Goal: Task Accomplishment & Management: Use online tool/utility

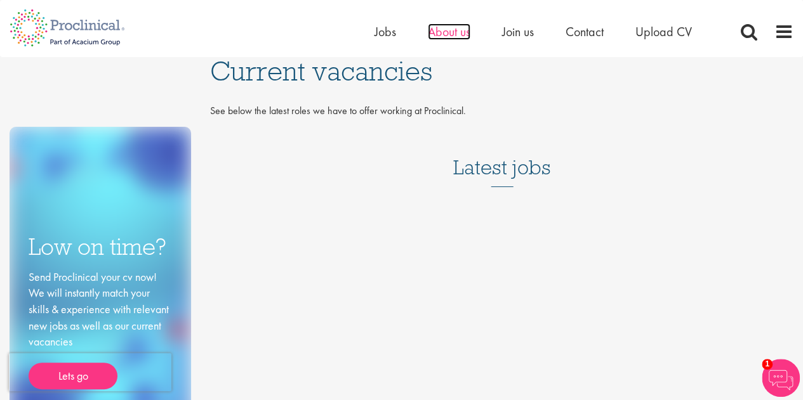
click at [459, 34] on span "About us" at bounding box center [449, 31] width 43 height 16
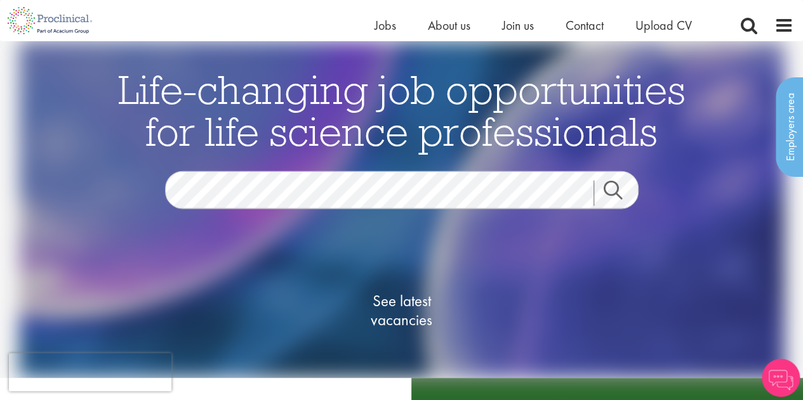
scroll to position [96, 0]
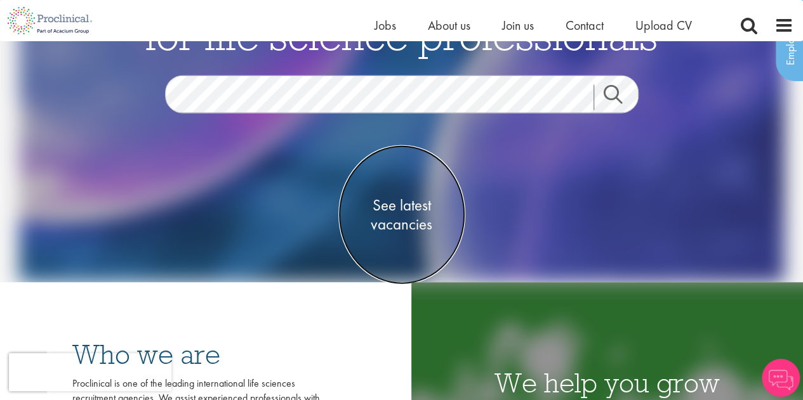
click at [397, 229] on span "See latest vacancies" at bounding box center [401, 215] width 127 height 38
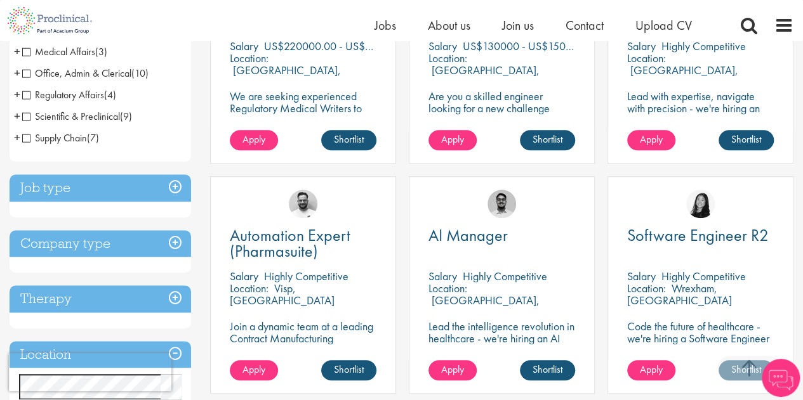
scroll to position [341, 0]
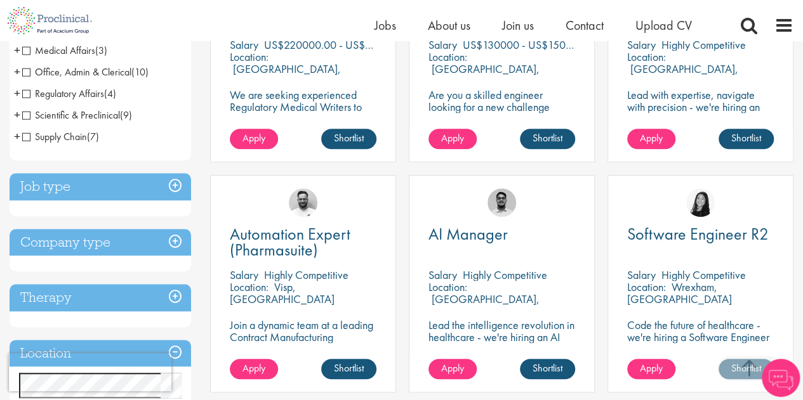
click at [169, 187] on h3 "Job type" at bounding box center [100, 186] width 181 height 27
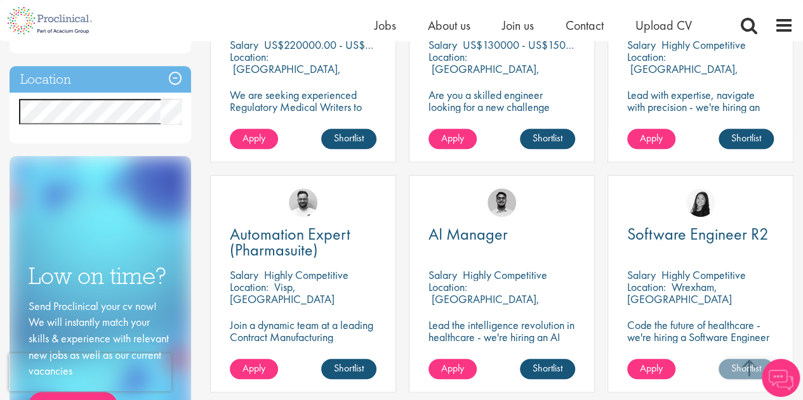
click at [178, 81] on h3 "Location" at bounding box center [100, 79] width 181 height 27
click at [169, 84] on h3 "Location" at bounding box center [100, 79] width 181 height 27
click at [176, 81] on h3 "Location" at bounding box center [100, 79] width 181 height 27
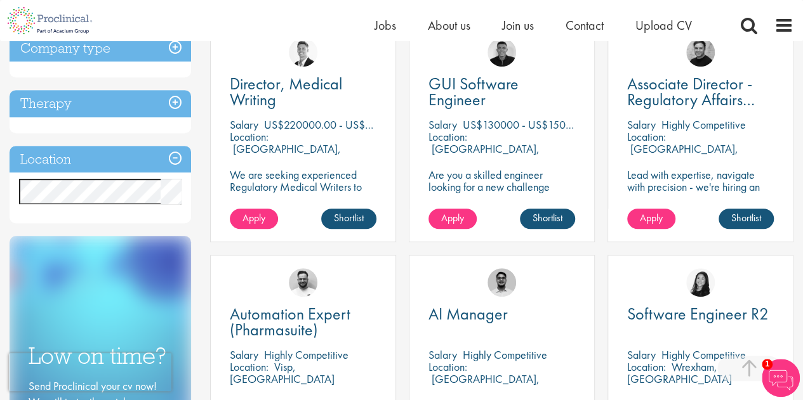
scroll to position [258, 0]
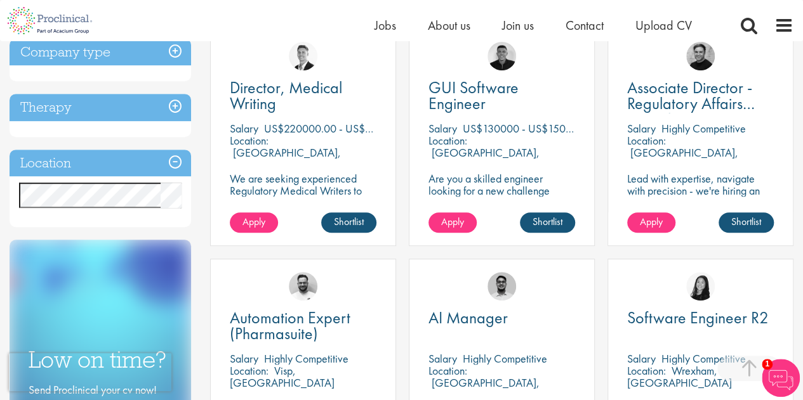
click at [173, 155] on h3 "Location" at bounding box center [100, 163] width 181 height 27
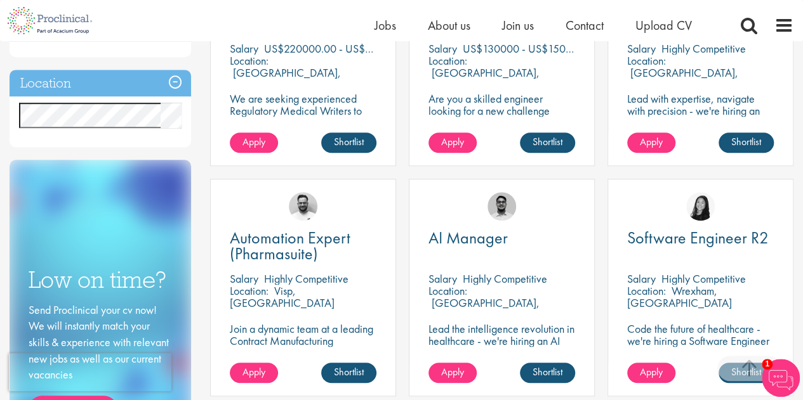
scroll to position [336, 0]
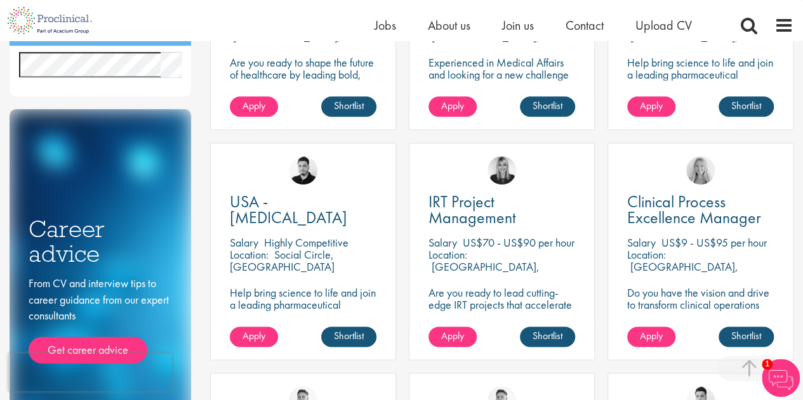
scroll to position [605, 0]
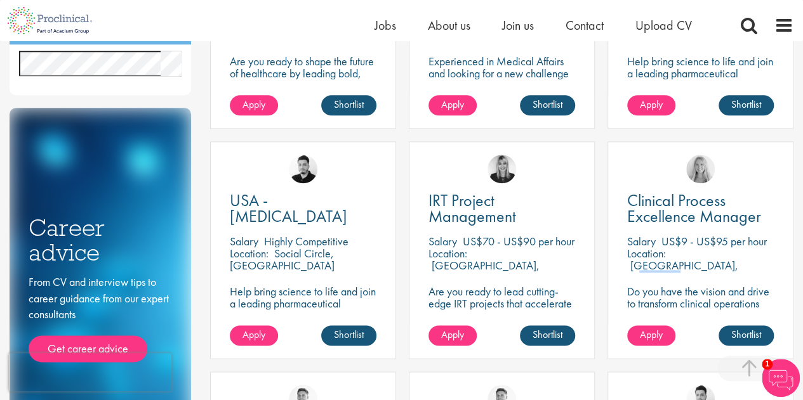
drag, startPoint x: 670, startPoint y: 268, endPoint x: 709, endPoint y: 265, distance: 38.8
click at [709, 265] on div "Location: Cambridge, USA" at bounding box center [700, 259] width 147 height 25
click at [678, 258] on p "[GEOGRAPHIC_DATA], [GEOGRAPHIC_DATA]" at bounding box center [682, 271] width 111 height 27
drag, startPoint x: 654, startPoint y: 252, endPoint x: 699, endPoint y: 254, distance: 45.8
click at [699, 254] on div "Location: Cambridge, USA" at bounding box center [700, 259] width 147 height 25
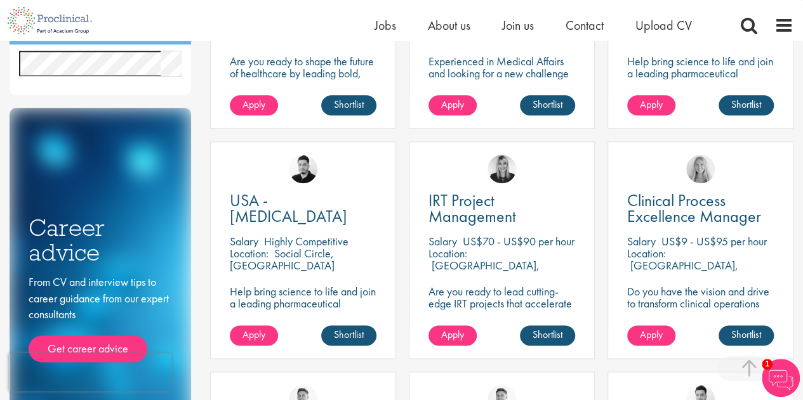
click at [699, 258] on p "[GEOGRAPHIC_DATA], [GEOGRAPHIC_DATA]" at bounding box center [682, 271] width 111 height 27
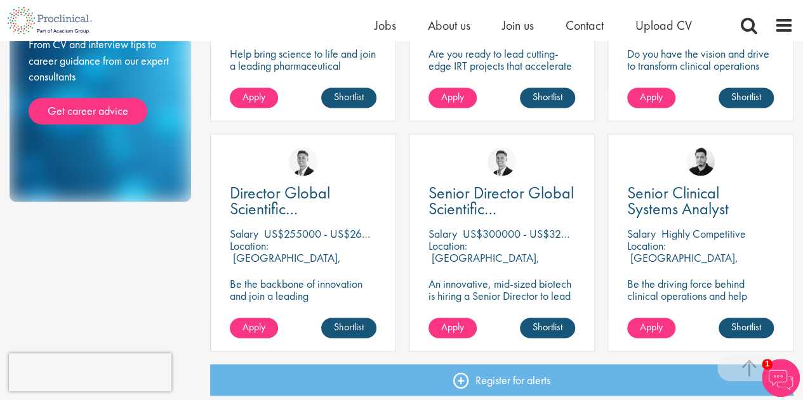
scroll to position [850, 0]
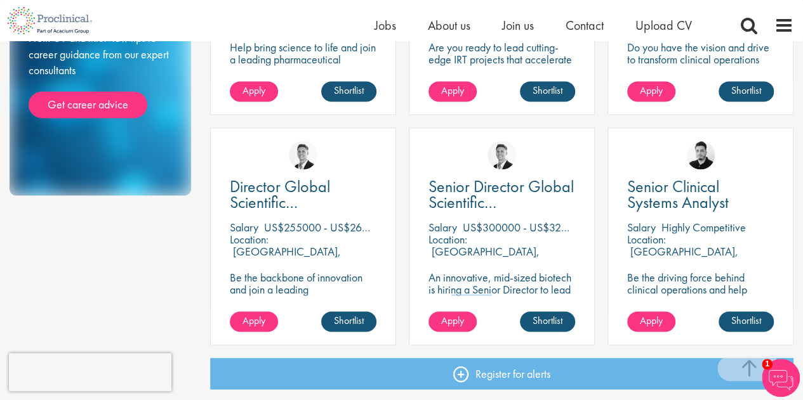
drag, startPoint x: 507, startPoint y: 289, endPoint x: 546, endPoint y: 289, distance: 39.3
click at [546, 289] on p "An innovative, mid-sized biotech is hiring a Senior Director to lead Global Sci…" at bounding box center [501, 302] width 147 height 60
drag, startPoint x: 463, startPoint y: 281, endPoint x: 504, endPoint y: 281, distance: 40.6
click at [504, 281] on p "An innovative, mid-sized biotech is hiring a Senior Director to lead Global Sci…" at bounding box center [501, 302] width 147 height 60
click at [664, 245] on span "Location:" at bounding box center [646, 239] width 39 height 15
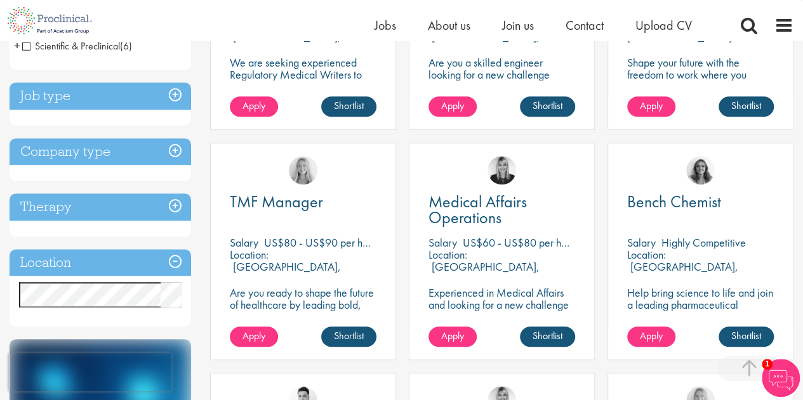
scroll to position [367, 0]
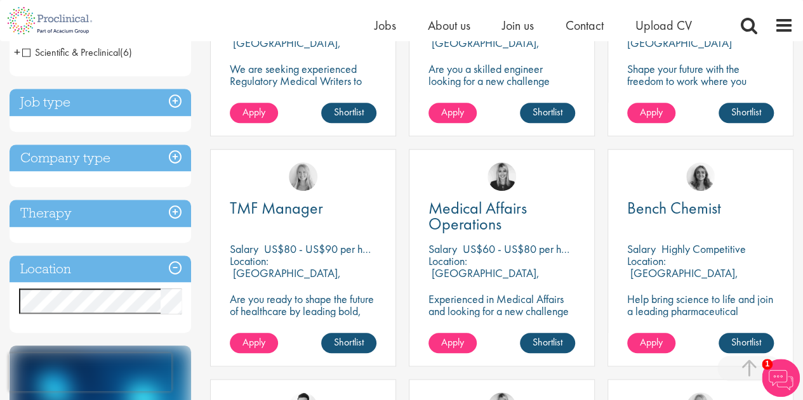
click at [124, 219] on h3 "Therapy" at bounding box center [100, 213] width 181 height 27
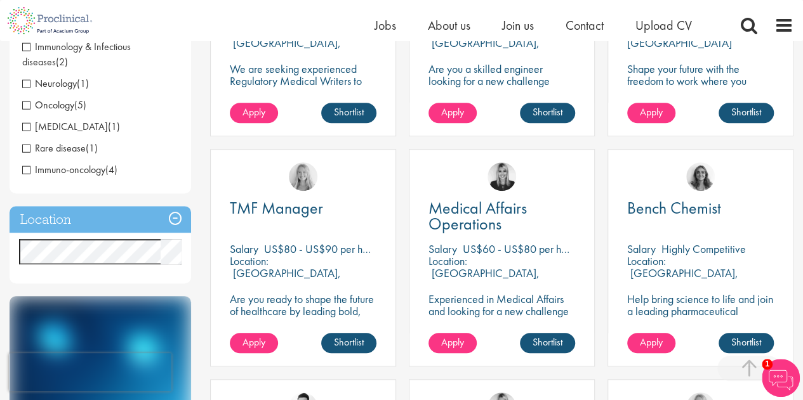
scroll to position [169, 0]
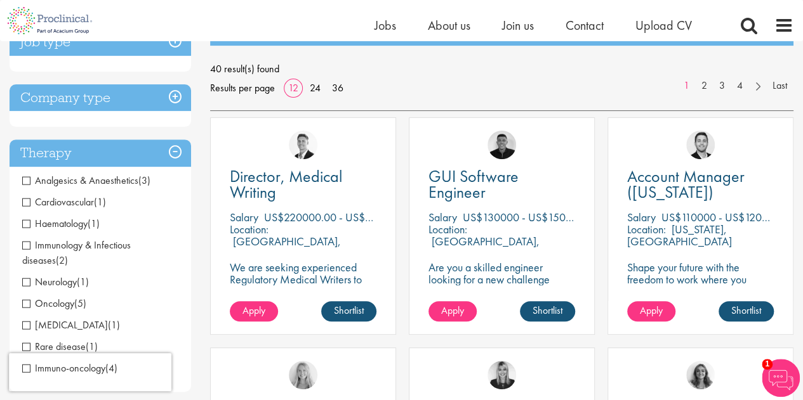
click at [158, 151] on h3 "Therapy" at bounding box center [100, 153] width 181 height 27
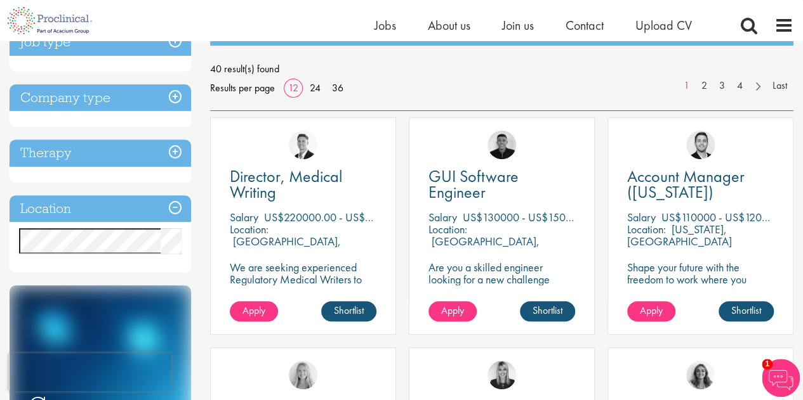
click at [162, 102] on h3 "Company type" at bounding box center [100, 97] width 181 height 27
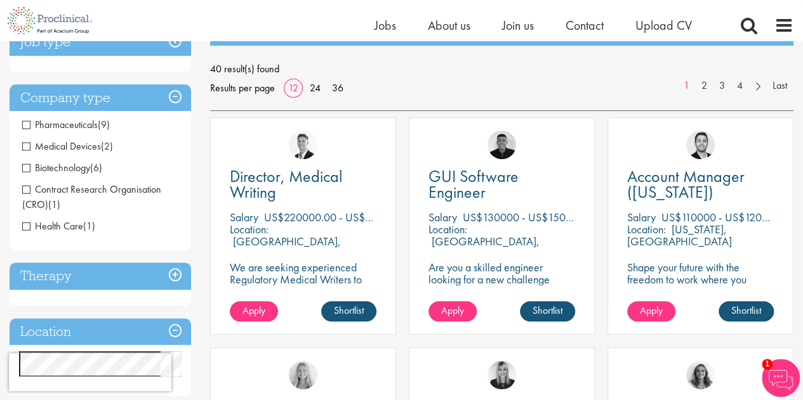
scroll to position [122, 0]
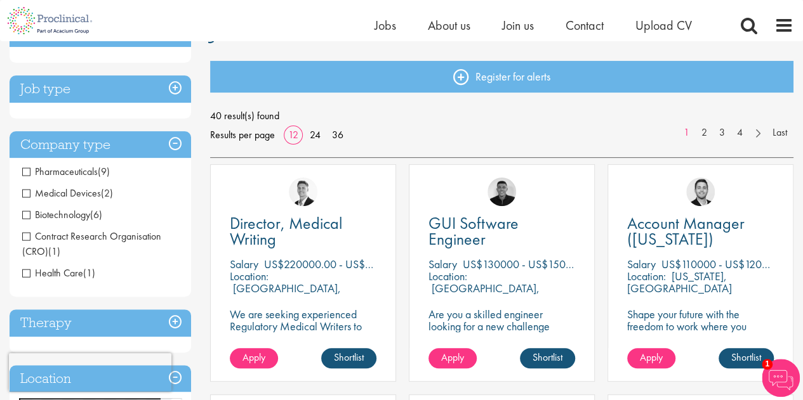
click at [126, 96] on h3 "Job type" at bounding box center [100, 89] width 181 height 27
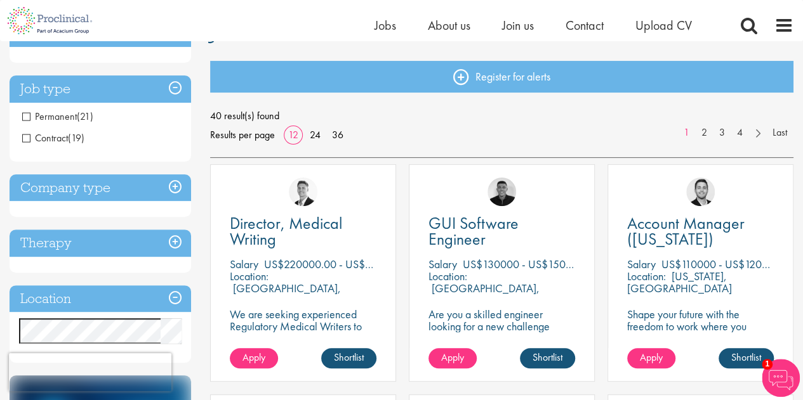
click at [65, 115] on span "Permanent" at bounding box center [49, 116] width 55 height 13
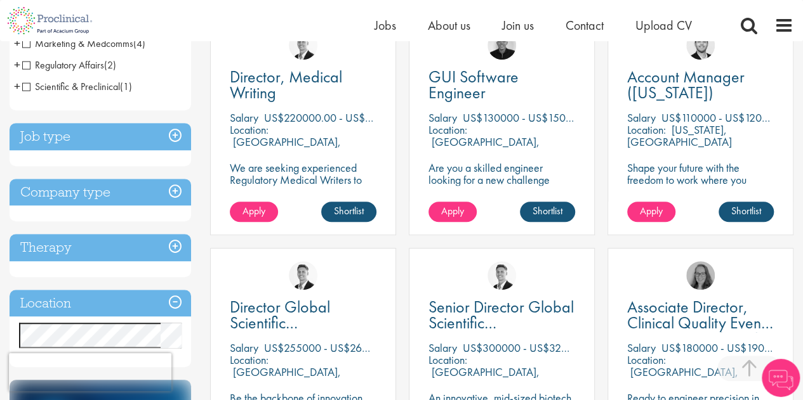
scroll to position [269, 0]
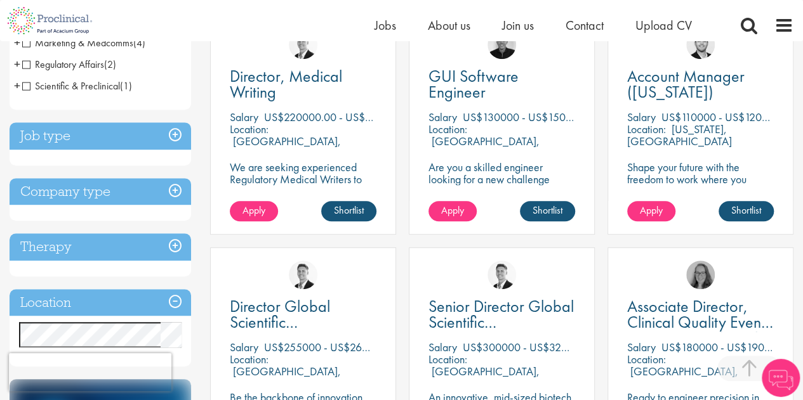
click at [166, 142] on h3 "Job type" at bounding box center [100, 135] width 181 height 27
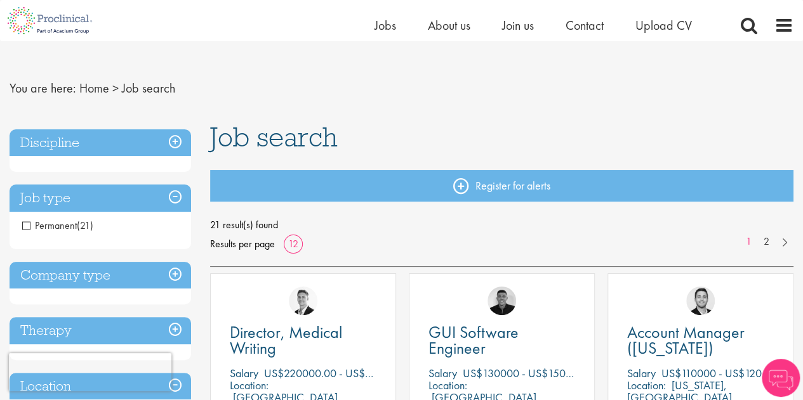
scroll to position [19, 0]
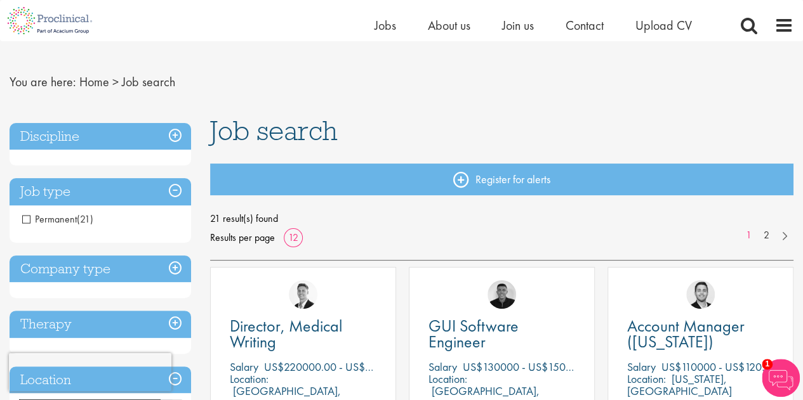
click at [48, 220] on span "Permanent" at bounding box center [49, 219] width 55 height 13
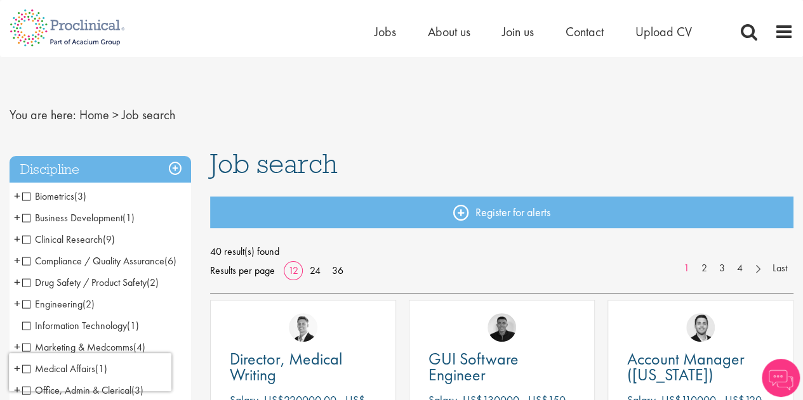
scroll to position [4, 0]
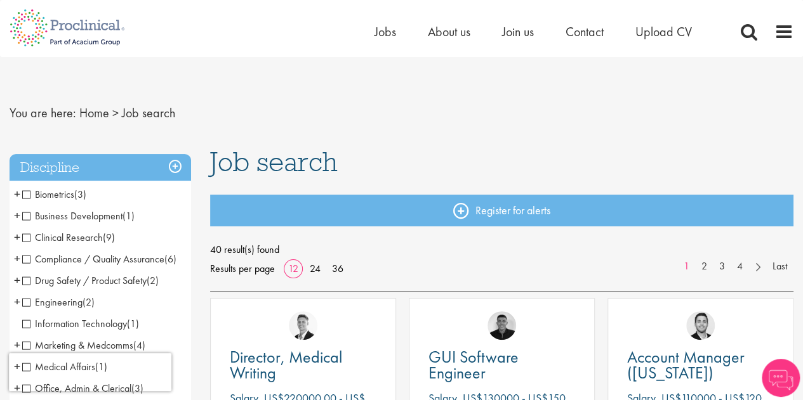
click at [175, 171] on h3 "Discipline" at bounding box center [100, 167] width 181 height 27
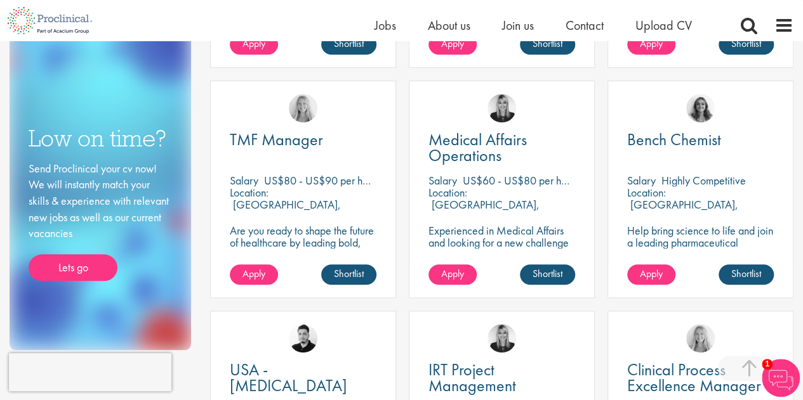
scroll to position [438, 0]
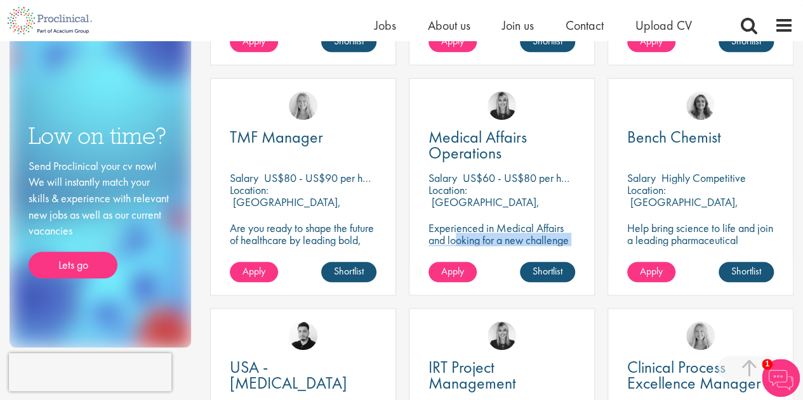
drag, startPoint x: 505, startPoint y: 228, endPoint x: 551, endPoint y: 235, distance: 46.1
click at [551, 235] on p "Experienced in Medical Affairs and looking for a new challenge within operation…" at bounding box center [501, 258] width 147 height 72
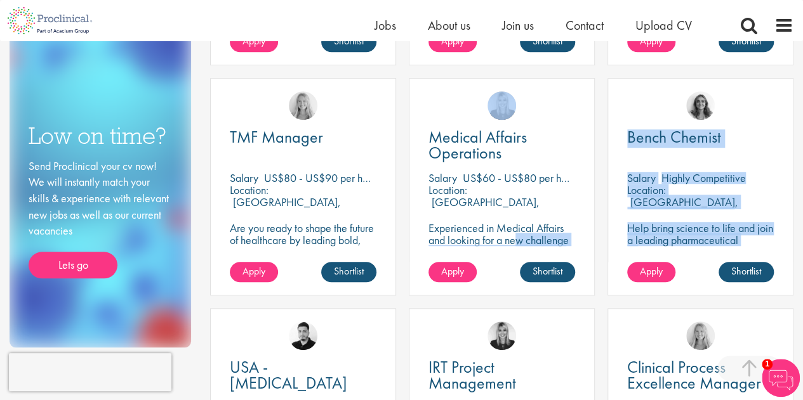
drag, startPoint x: 674, startPoint y: 235, endPoint x: 577, endPoint y: 221, distance: 97.5
click at [577, 221] on div "Director, Medical Writing Salary US$220000.00 - US$250000.00 per annum + Highly…" at bounding box center [502, 308] width 596 height 921
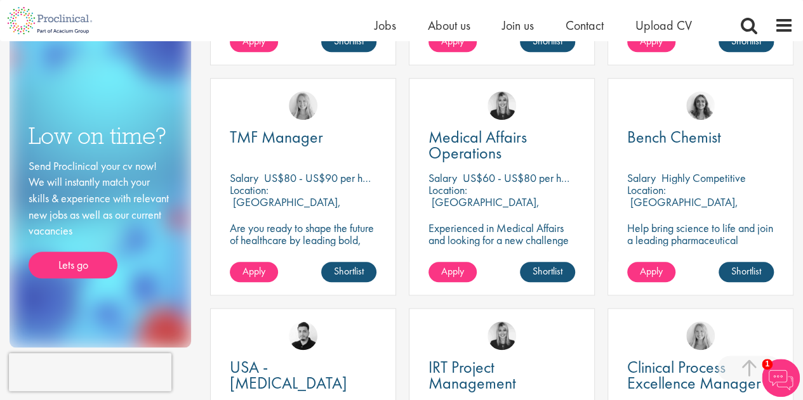
click at [544, 227] on p "Experienced in Medical Affairs and looking for a new challenge within operation…" at bounding box center [501, 258] width 147 height 72
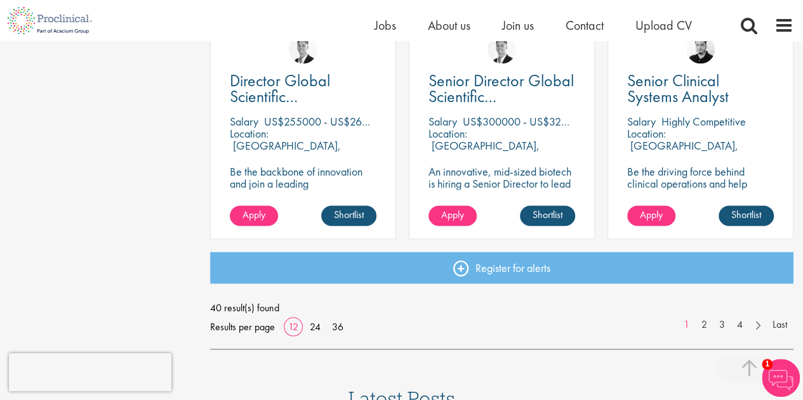
scroll to position [956, 0]
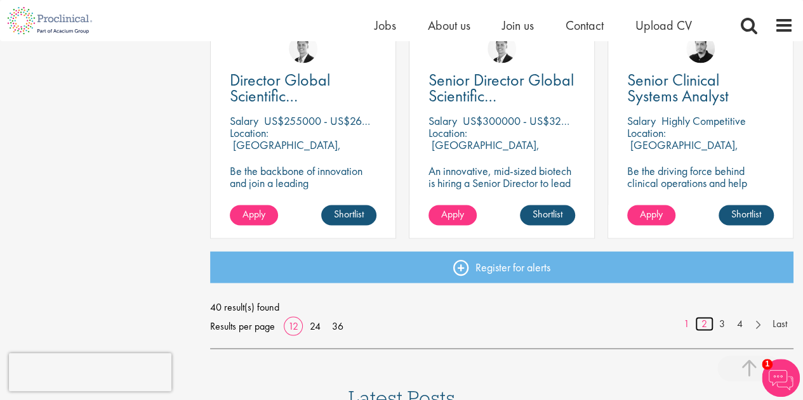
click at [706, 329] on link "2" at bounding box center [704, 324] width 18 height 15
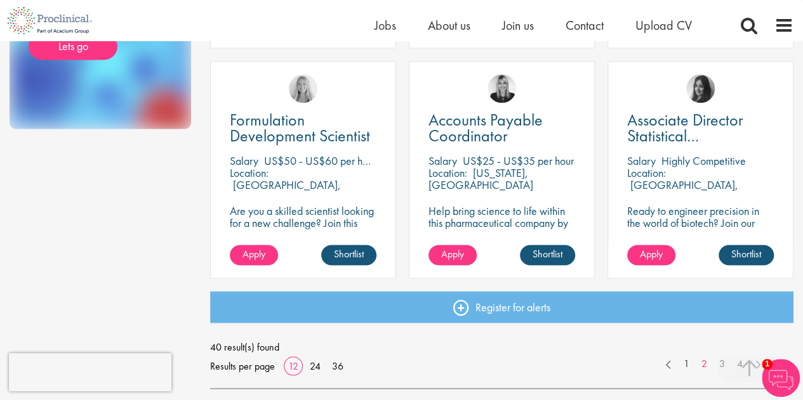
scroll to position [917, 0]
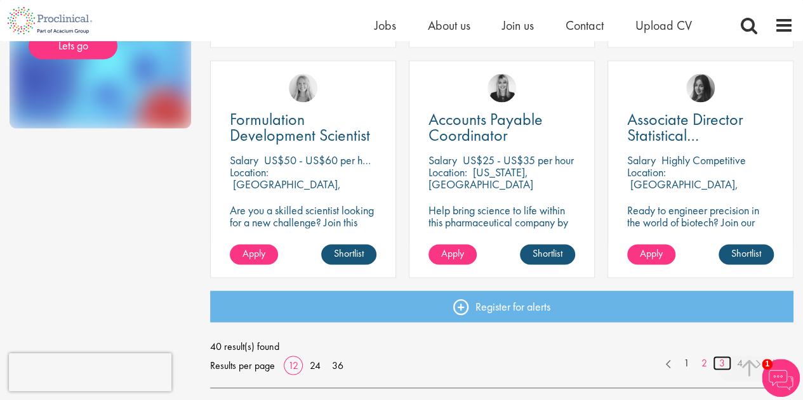
click at [722, 366] on link "3" at bounding box center [722, 363] width 18 height 15
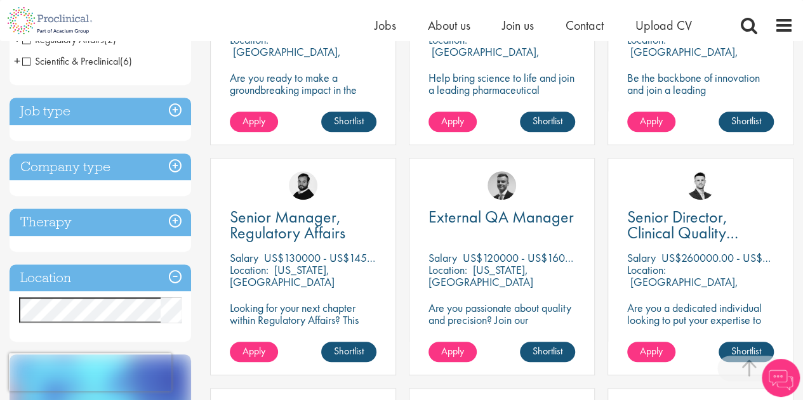
scroll to position [359, 0]
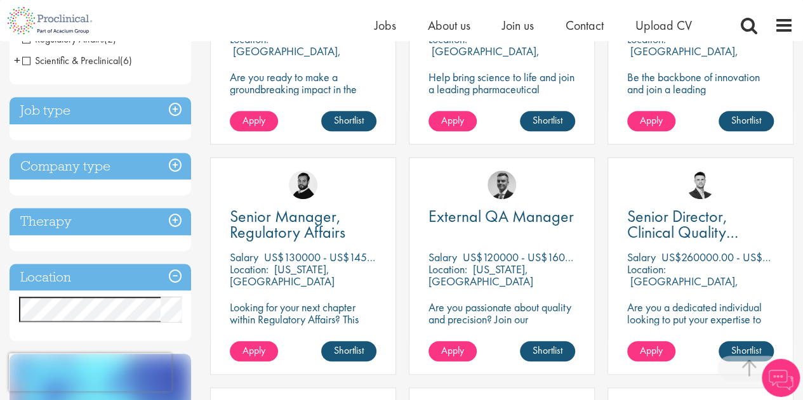
drag, startPoint x: 452, startPoint y: 263, endPoint x: 492, endPoint y: 265, distance: 40.6
click at [492, 265] on div "Location: New York, USA" at bounding box center [501, 275] width 147 height 25
click at [492, 265] on p "New York, USA" at bounding box center [480, 275] width 105 height 27
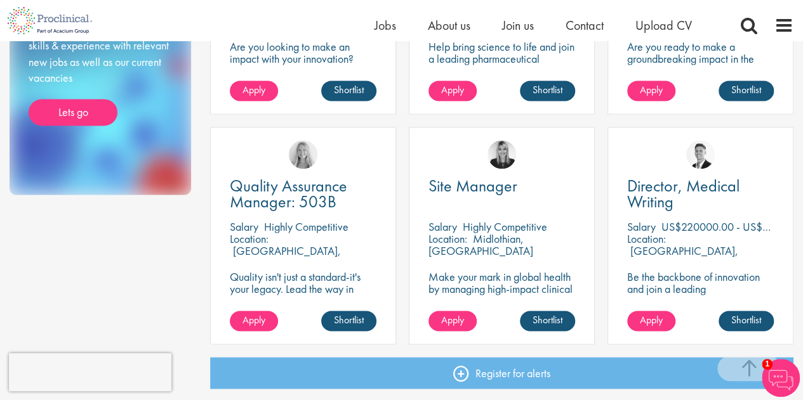
scroll to position [851, 0]
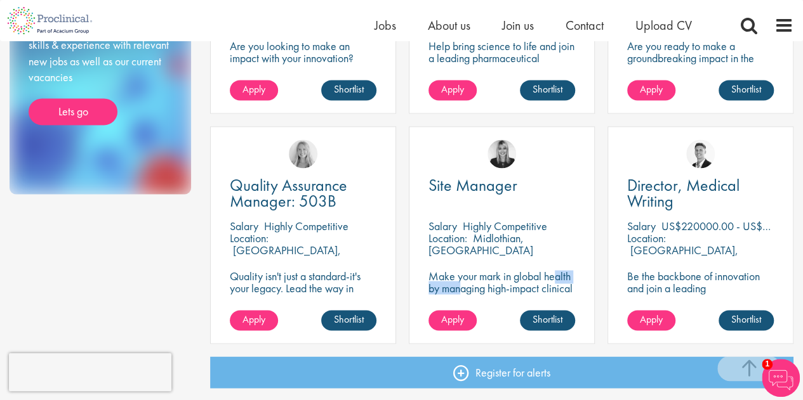
drag, startPoint x: 463, startPoint y: 281, endPoint x: 510, endPoint y: 278, distance: 47.7
click at [510, 278] on p "Make your mark in global health by managing high-impact clinical trials with a …" at bounding box center [501, 288] width 147 height 36
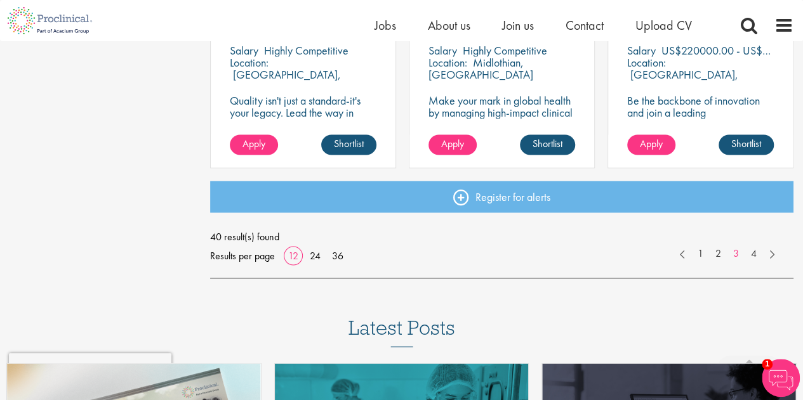
scroll to position [1026, 0]
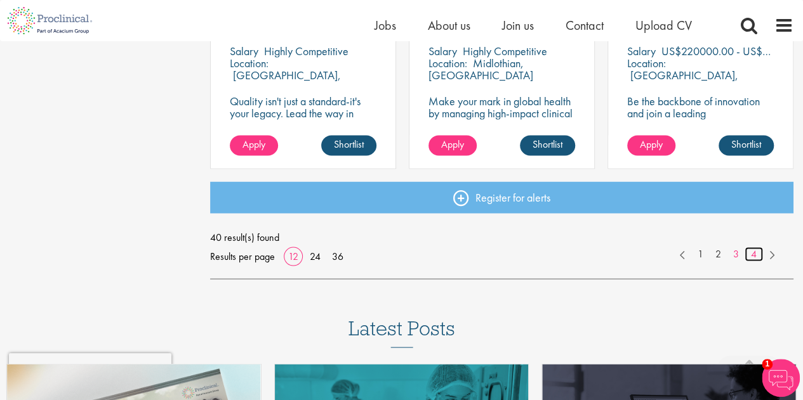
click at [753, 253] on link "4" at bounding box center [753, 254] width 18 height 15
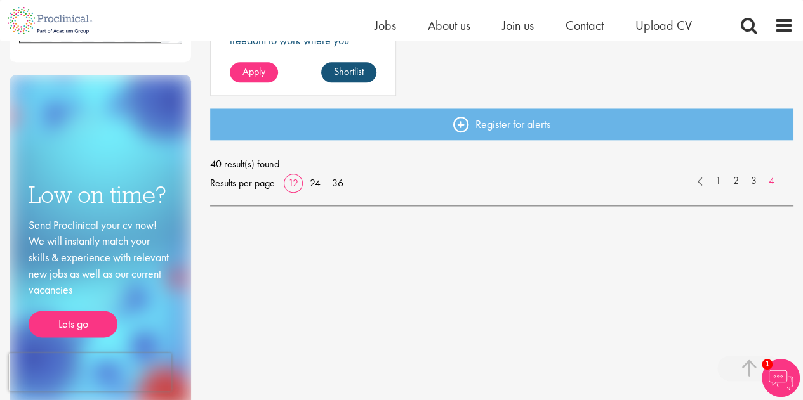
scroll to position [665, 0]
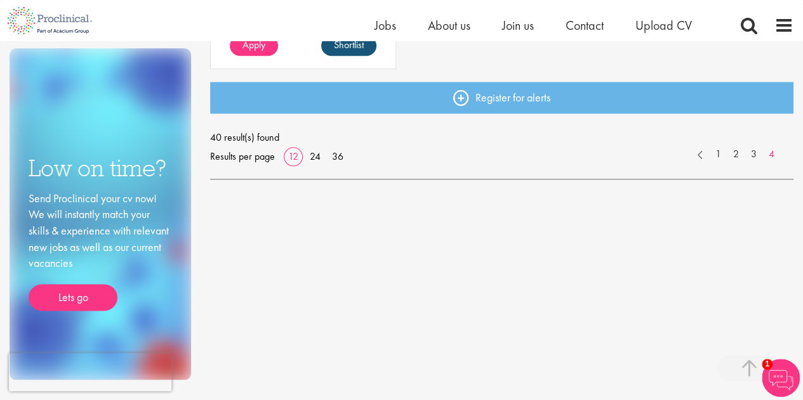
click at [713, 162] on div "40 result(s) found Results per page 12 24 36 1 2 3 4" at bounding box center [501, 147] width 583 height 38
click at [721, 154] on link "1" at bounding box center [718, 154] width 18 height 15
